Goal: Information Seeking & Learning: Learn about a topic

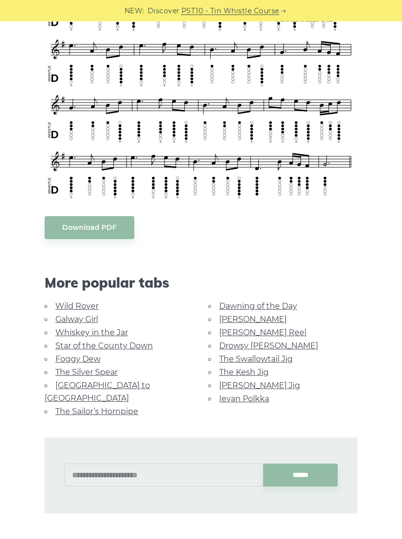
scroll to position [442, 0]
click at [284, 356] on link "The Swallowtail Jig" at bounding box center [255, 358] width 73 height 9
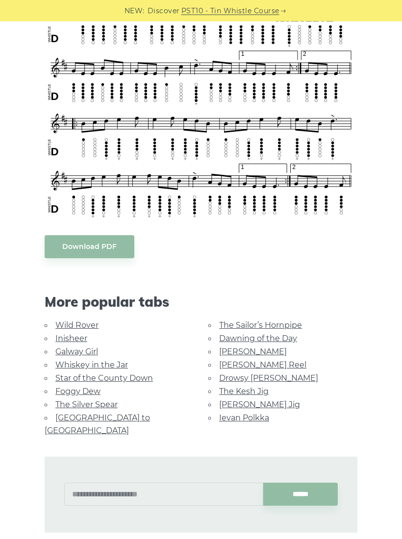
scroll to position [560, 0]
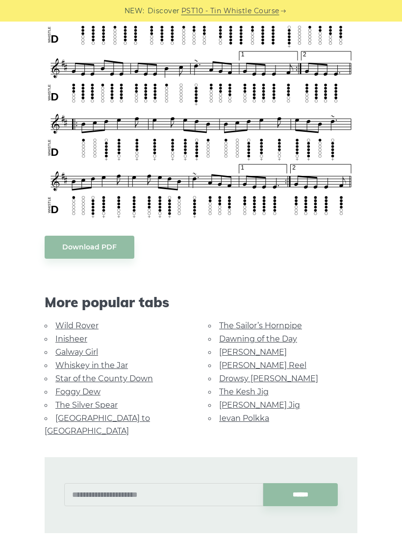
click at [248, 390] on link "The Kesh Jig" at bounding box center [243, 391] width 49 height 9
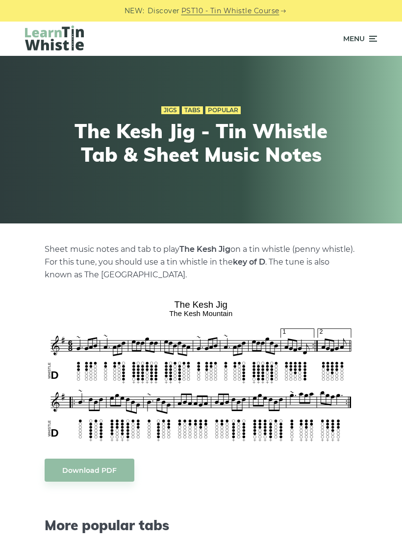
click at [370, 38] on icon at bounding box center [372, 39] width 10 height 12
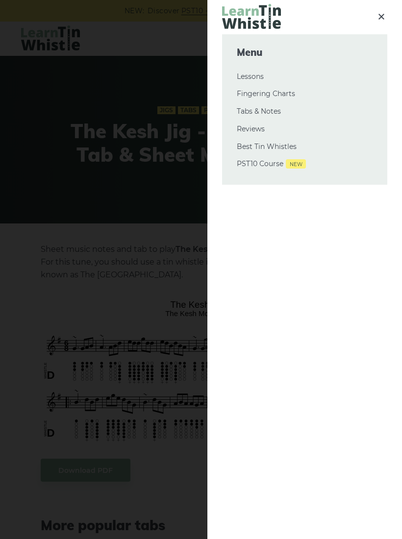
click at [273, 113] on link "Tabs & Notes" at bounding box center [305, 112] width 136 height 12
click at [265, 115] on link "Tabs & Notes" at bounding box center [305, 112] width 136 height 12
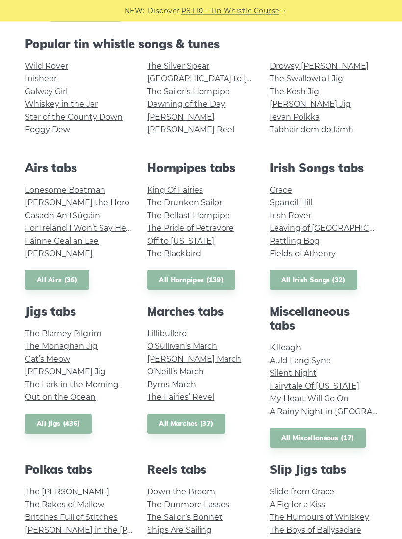
scroll to position [210, 0]
click at [74, 421] on link "All Jigs (436)" at bounding box center [58, 423] width 67 height 20
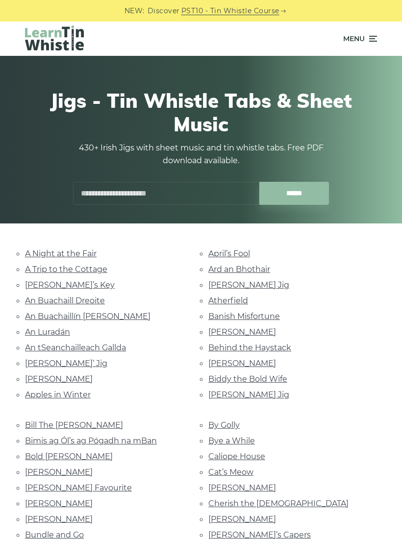
click at [81, 258] on link "A Night at the Fair" at bounding box center [61, 253] width 72 height 9
click at [66, 268] on link "A Trip to the Cottage" at bounding box center [66, 268] width 82 height 9
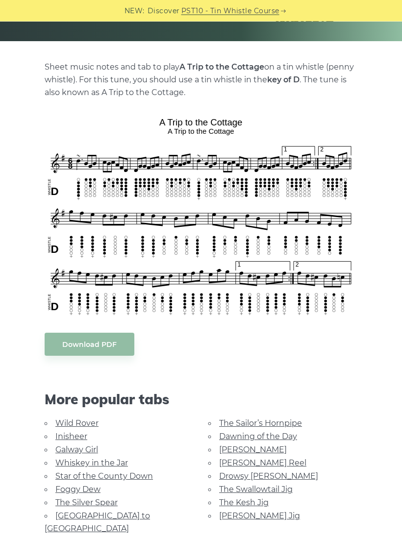
scroll to position [184, 0]
